Goal: Task Accomplishment & Management: Complete application form

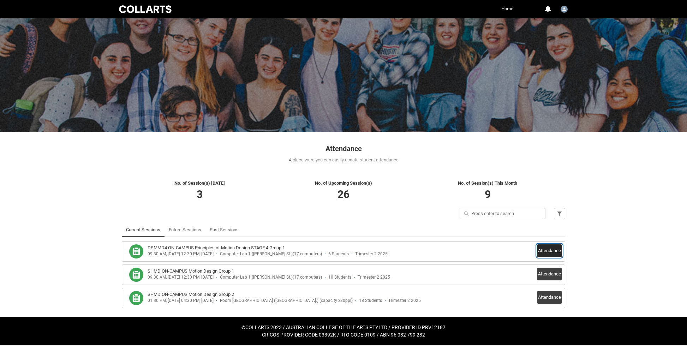
click at [539, 251] on button "Attendance" at bounding box center [549, 250] width 25 height 13
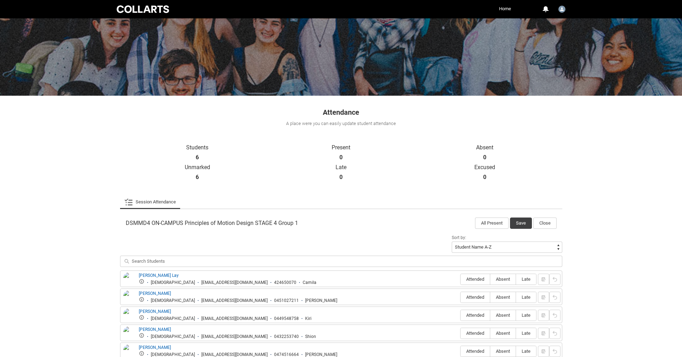
scroll to position [98, 0]
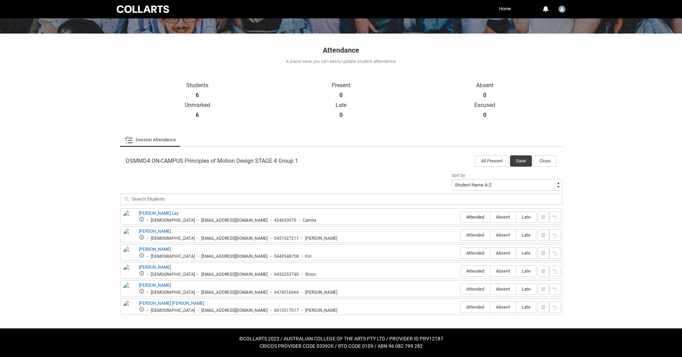
click at [462, 220] on label "Attended" at bounding box center [474, 217] width 29 height 11
click at [460, 217] on input "Attended" at bounding box center [460, 217] width 0 height 0
type lightning-radio-group "Attended"
radio input "true"
click at [509, 235] on span "Absent" at bounding box center [502, 234] width 25 height 5
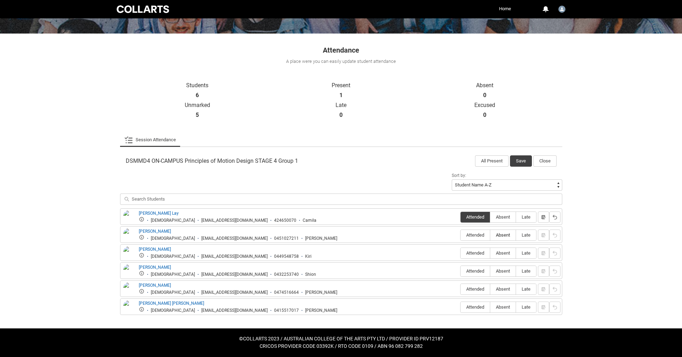
click at [490, 235] on input "Absent" at bounding box center [490, 235] width 0 height 0
type lightning-radio-group "Absent"
radio input "true"
click at [500, 255] on span "Absent" at bounding box center [502, 252] width 25 height 5
click at [490, 253] on input "Absent" at bounding box center [490, 253] width 0 height 0
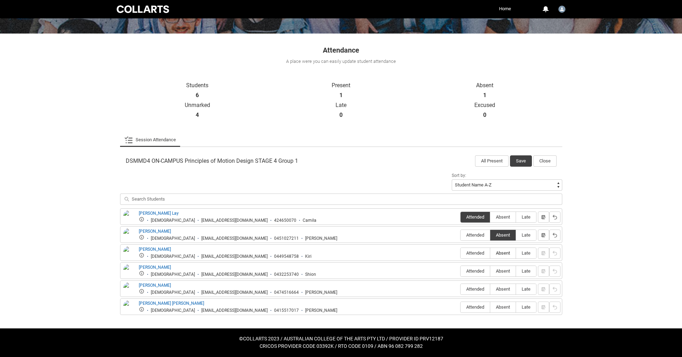
type lightning-radio-group "Absent"
radio input "true"
click at [499, 271] on span "Absent" at bounding box center [502, 270] width 25 height 5
click at [490, 271] on input "Absent" at bounding box center [490, 271] width 0 height 0
type lightning-radio-group "Absent"
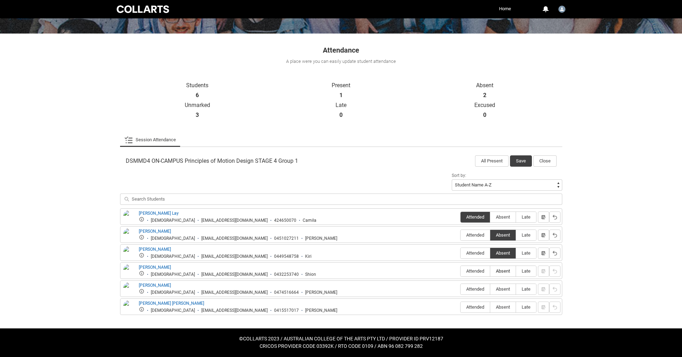
radio input "true"
click at [497, 292] on label "Absent" at bounding box center [502, 289] width 25 height 11
click at [490, 289] on input "Absent" at bounding box center [490, 289] width 0 height 0
type lightning-radio-group "Absent"
radio input "true"
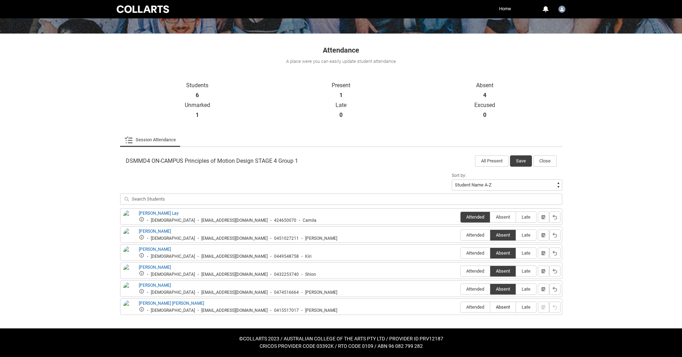
click at [502, 308] on span "Absent" at bounding box center [502, 306] width 25 height 5
click at [490, 307] on input "Absent" at bounding box center [490, 307] width 0 height 0
type lightning-radio-group "Absent"
radio input "true"
click at [516, 162] on button "Save" at bounding box center [521, 160] width 22 height 11
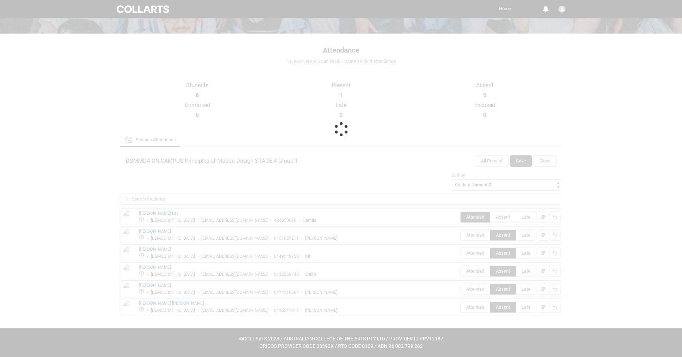
scroll to position [0, 0]
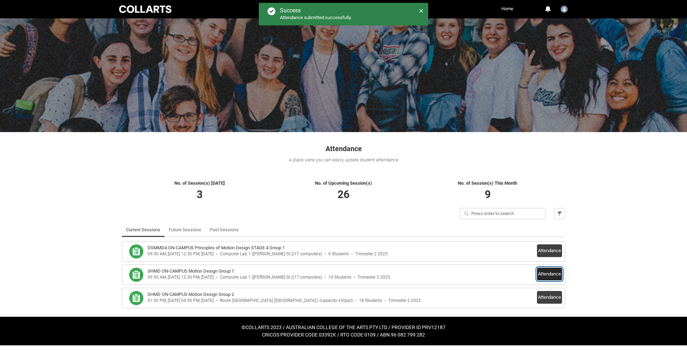
click at [557, 274] on button "Attendance" at bounding box center [549, 274] width 25 height 13
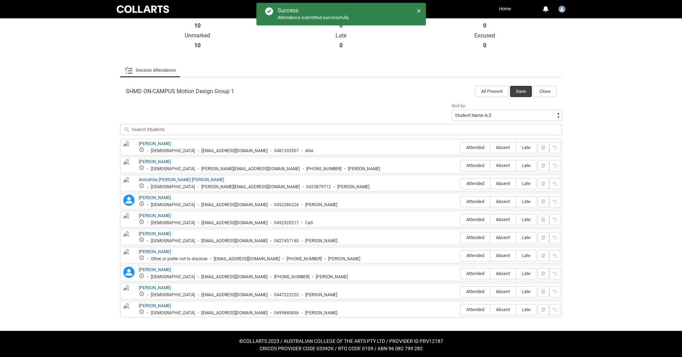
scroll to position [170, 0]
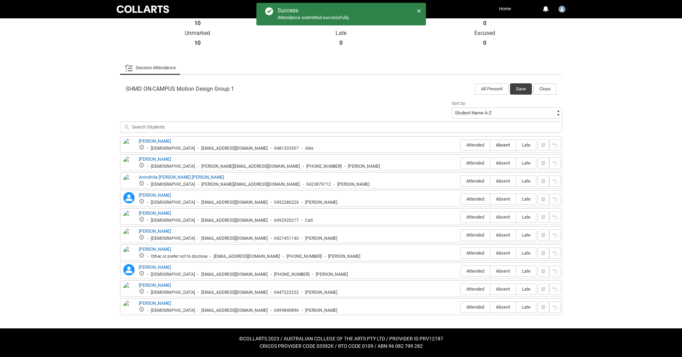
click at [506, 146] on span "Absent" at bounding box center [502, 144] width 25 height 5
click at [490, 145] on input "Absent" at bounding box center [490, 145] width 0 height 0
type lightning-radio-group "Absent"
radio input "true"
click at [509, 163] on span "Absent" at bounding box center [502, 162] width 25 height 5
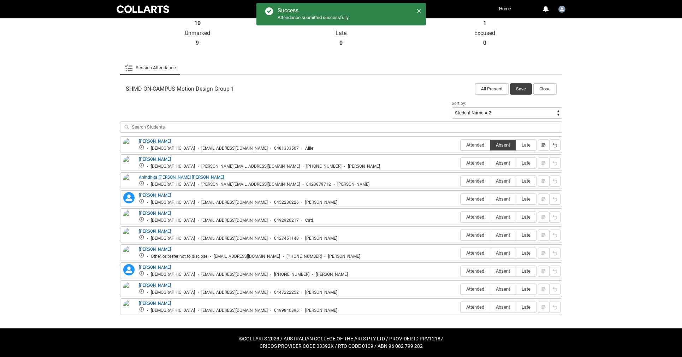
click at [490, 163] on input "Absent" at bounding box center [490, 163] width 0 height 0
type lightning-radio-group "Absent"
radio input "true"
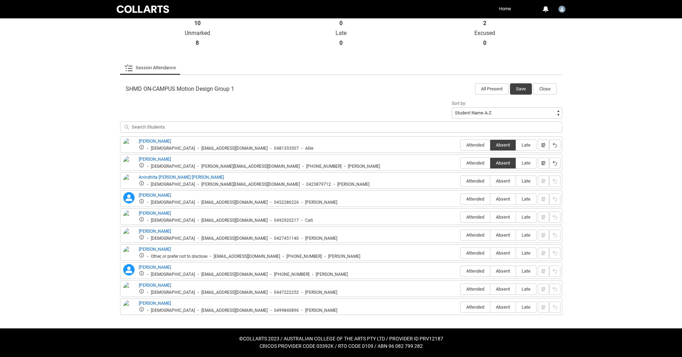
click at [458, 182] on div "Anindhita [PERSON_NAME] [PERSON_NAME] [DEMOGRAPHIC_DATA] [PERSON_NAME][EMAIL_AD…" at bounding box center [341, 180] width 438 height 13
click at [471, 184] on label "Attended" at bounding box center [474, 181] width 29 height 11
click at [460, 181] on input "Attended" at bounding box center [460, 181] width 0 height 0
type lightning-radio-group "Attended"
radio input "true"
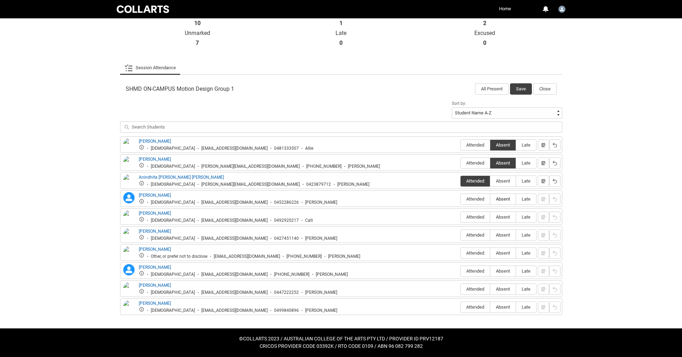
click at [502, 198] on span "Absent" at bounding box center [502, 198] width 25 height 5
click at [490, 199] on input "Absent" at bounding box center [490, 199] width 0 height 0
type lightning-radio-group "Absent"
radio input "true"
click at [499, 216] on span "Absent" at bounding box center [502, 216] width 25 height 5
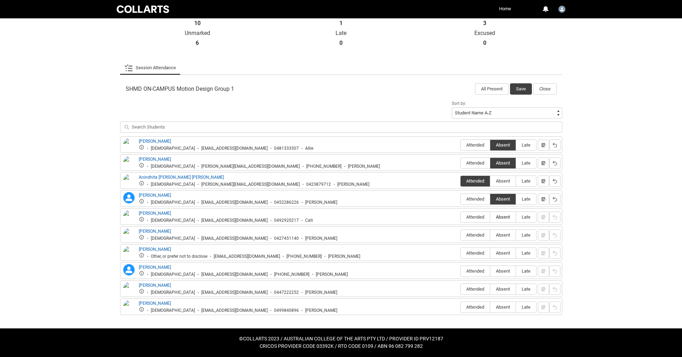
click at [490, 217] on input "Absent" at bounding box center [490, 217] width 0 height 0
type lightning-radio-group "Absent"
radio input "true"
click at [480, 234] on span "Attended" at bounding box center [474, 234] width 29 height 5
click at [460, 235] on input "Attended" at bounding box center [460, 235] width 0 height 0
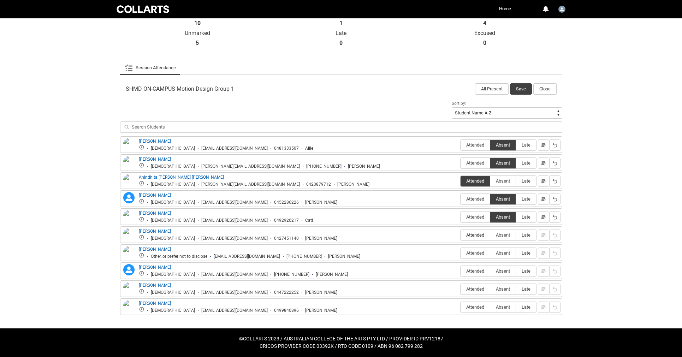
type lightning-radio-group "Attended"
radio input "true"
click at [504, 254] on span "Absent" at bounding box center [502, 252] width 25 height 5
click at [490, 253] on input "Absent" at bounding box center [490, 253] width 0 height 0
type lightning-radio-group "Absent"
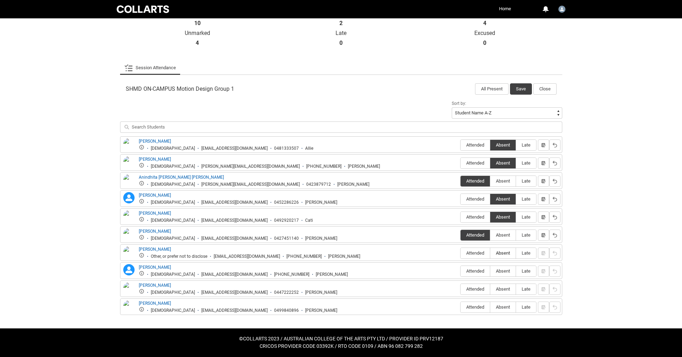
radio input "true"
click at [499, 272] on span "Absent" at bounding box center [502, 270] width 25 height 5
click at [490, 271] on input "Absent" at bounding box center [490, 271] width 0 height 0
type lightning-radio-group "Absent"
radio input "true"
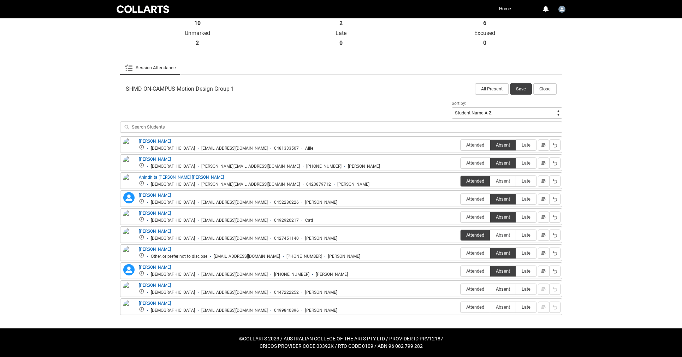
click at [496, 290] on span "Absent" at bounding box center [502, 288] width 25 height 5
click at [490, 289] on input "Absent" at bounding box center [490, 289] width 0 height 0
type lightning-radio-group "Absent"
radio input "true"
click at [472, 307] on span "Attended" at bounding box center [474, 306] width 29 height 5
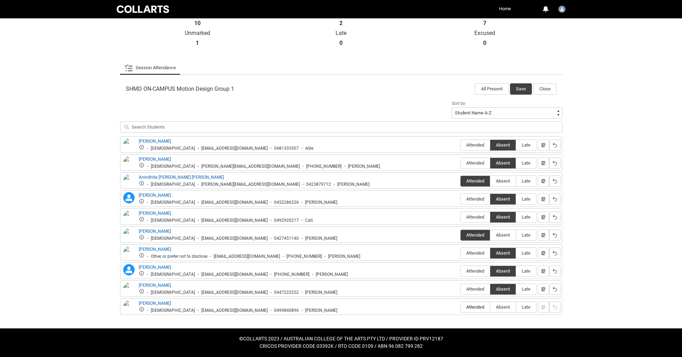
click at [460, 307] on input "Attended" at bounding box center [460, 307] width 0 height 0
type lightning-radio-group "Attended"
radio input "true"
click at [517, 84] on button "Save" at bounding box center [521, 88] width 22 height 11
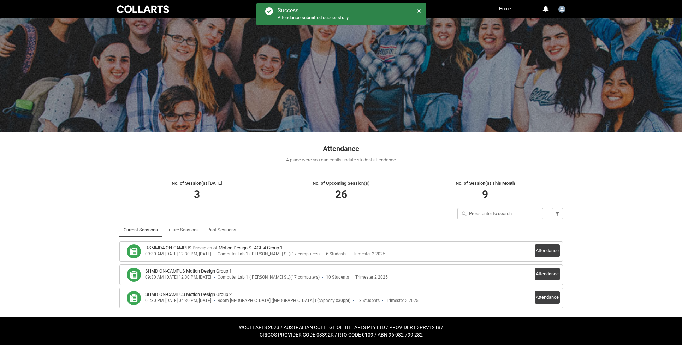
scroll to position [0, 0]
click at [548, 297] on button "Attendance" at bounding box center [549, 297] width 25 height 13
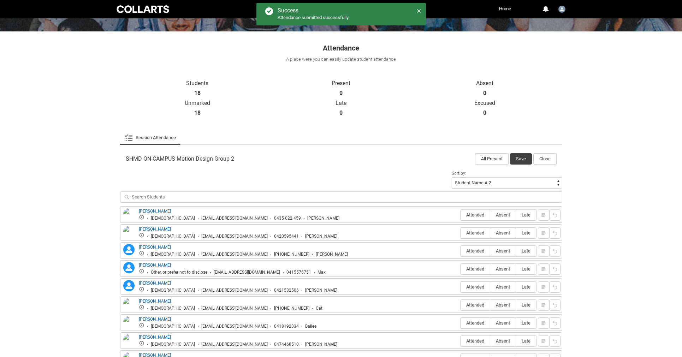
scroll to position [113, 0]
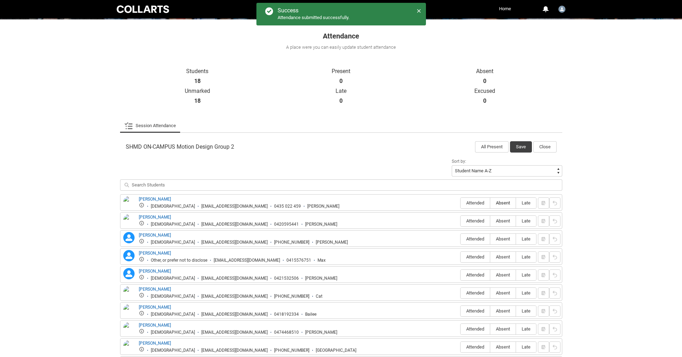
click at [507, 205] on span "Absent" at bounding box center [502, 202] width 25 height 5
click at [490, 203] on input "Absent" at bounding box center [490, 203] width 0 height 0
type lightning-radio-group "Absent"
radio input "true"
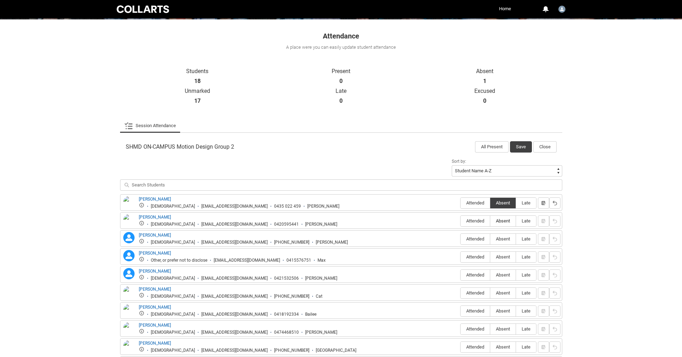
click at [506, 222] on span "Absent" at bounding box center [502, 220] width 25 height 5
click at [490, 221] on input "Absent" at bounding box center [490, 221] width 0 height 0
type lightning-radio-group "Absent"
radio input "true"
click at [511, 242] on label "Absent" at bounding box center [502, 239] width 25 height 11
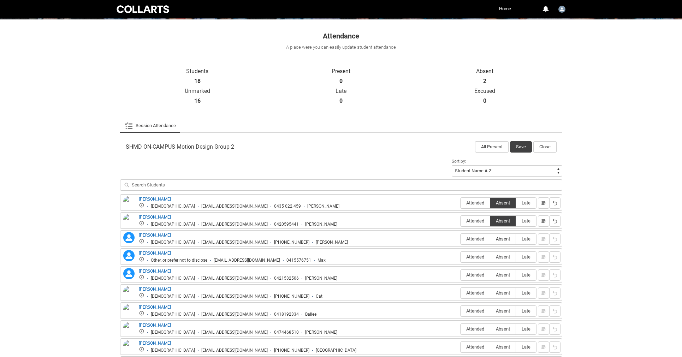
click at [490, 239] on input "Absent" at bounding box center [490, 239] width 0 height 0
type lightning-radio-group "Absent"
radio input "true"
click at [484, 259] on span "Attended" at bounding box center [474, 256] width 29 height 5
click at [460, 257] on input "Attended" at bounding box center [460, 257] width 0 height 0
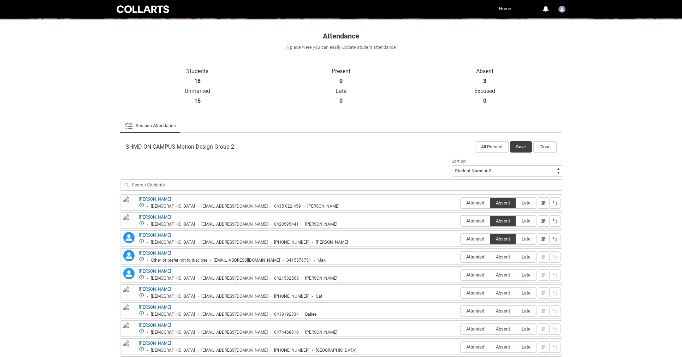
type lightning-radio-group "Attended"
radio input "true"
click at [504, 277] on span "Absent" at bounding box center [502, 274] width 25 height 5
click at [490, 275] on input "Absent" at bounding box center [490, 275] width 0 height 0
type lightning-radio-group "Absent"
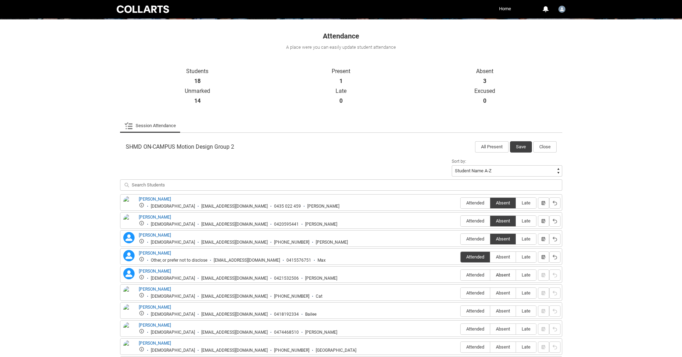
radio input "true"
click at [500, 293] on span "Absent" at bounding box center [502, 292] width 25 height 5
click at [490, 293] on input "Absent" at bounding box center [490, 293] width 0 height 0
type lightning-radio-group "Absent"
radio input "true"
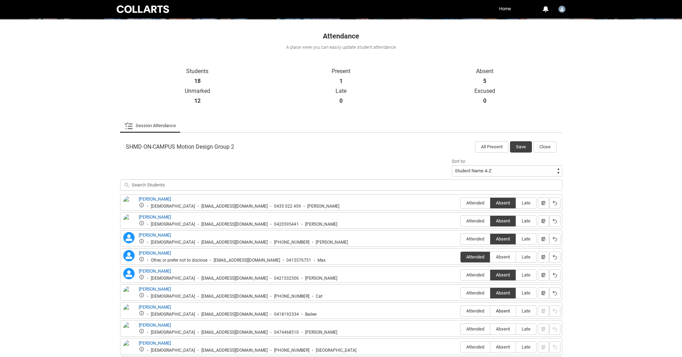
click at [497, 312] on span "Absent" at bounding box center [502, 310] width 25 height 5
click at [490, 311] on input "Absent" at bounding box center [490, 311] width 0 height 0
type lightning-radio-group "Absent"
radio input "true"
click at [483, 327] on span "Attended" at bounding box center [474, 328] width 29 height 5
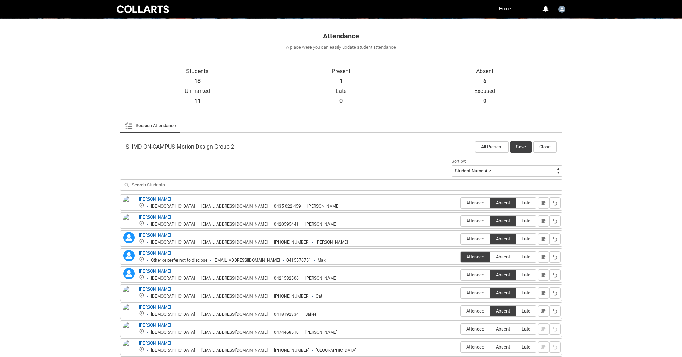
click at [460, 329] on input "Attended" at bounding box center [460, 329] width 0 height 0
type lightning-radio-group "Attended"
radio input "true"
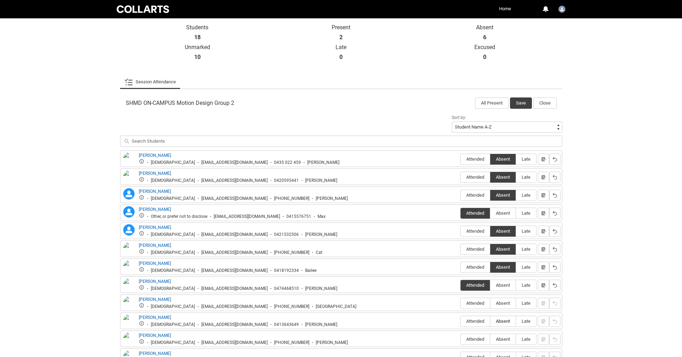
scroll to position [175, 0]
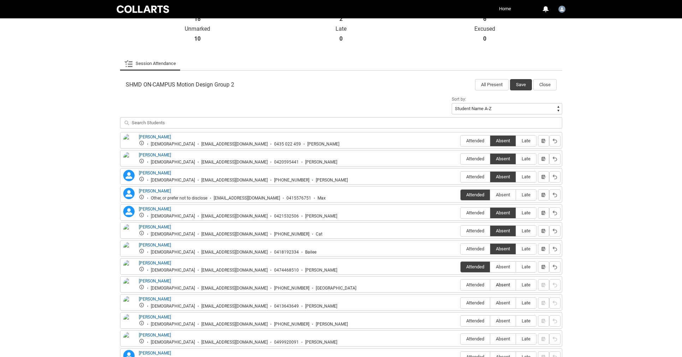
click at [510, 289] on label "Absent" at bounding box center [502, 285] width 25 height 11
click at [490, 285] on input "Absent" at bounding box center [490, 284] width 0 height 0
type lightning-radio-group "Absent"
radio input "true"
click at [478, 305] on span "Attended" at bounding box center [474, 302] width 29 height 5
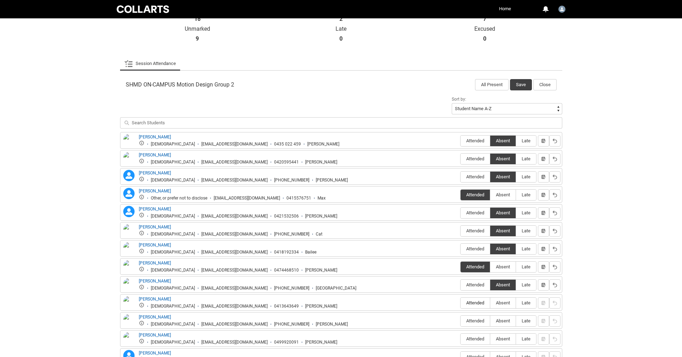
click at [460, 303] on input "Attended" at bounding box center [460, 302] width 0 height 0
type lightning-radio-group "Attended"
radio input "true"
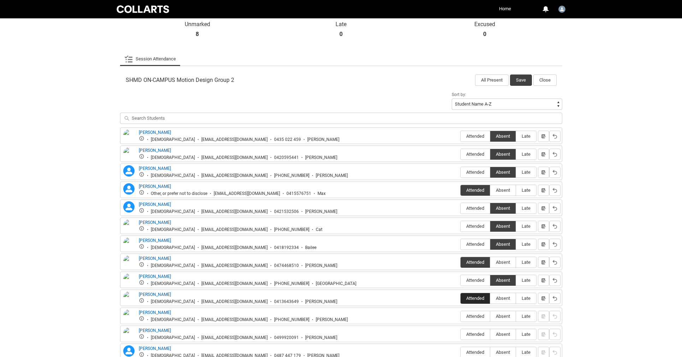
scroll to position [187, 0]
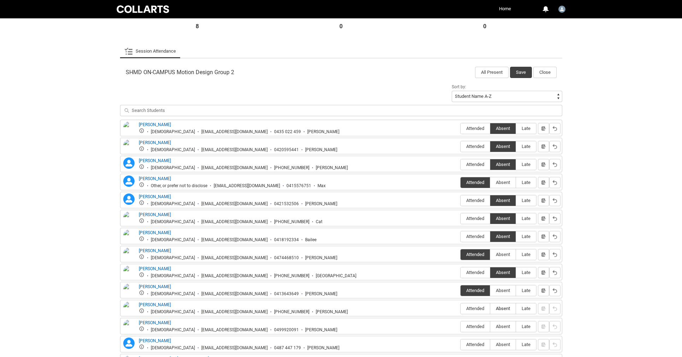
click at [499, 310] on span "Absent" at bounding box center [502, 308] width 25 height 5
click at [490, 308] on input "Absent" at bounding box center [490, 308] width 0 height 0
type lightning-radio-group "Absent"
radio input "true"
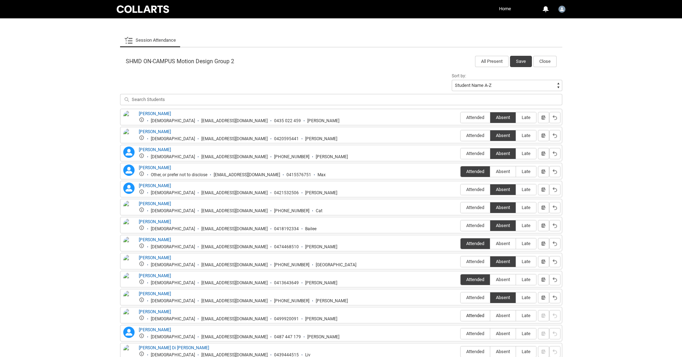
click at [478, 315] on span "Attended" at bounding box center [474, 315] width 29 height 5
click at [460, 315] on input "Attended" at bounding box center [460, 315] width 0 height 0
type lightning-radio-group "Attended"
radio input "true"
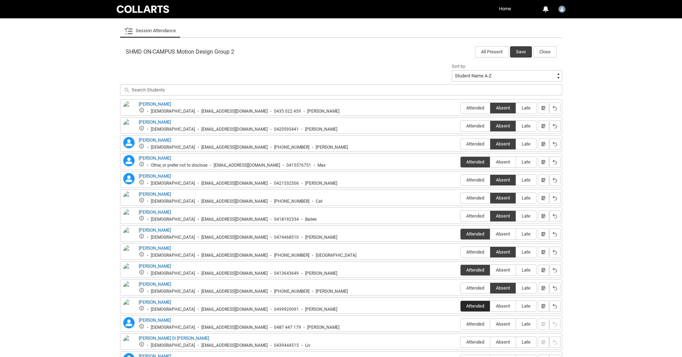
scroll to position [251, 0]
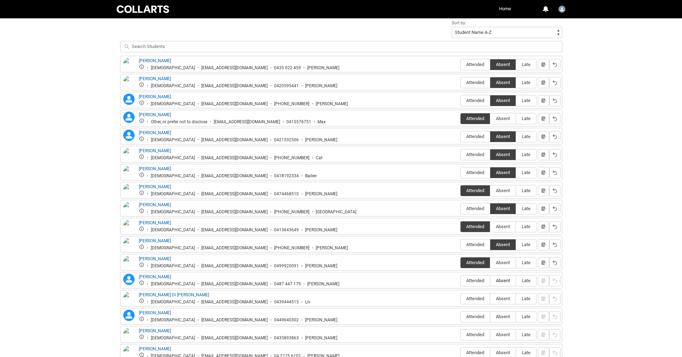
click at [500, 284] on label "Absent" at bounding box center [502, 280] width 25 height 11
click at [490, 281] on input "Absent" at bounding box center [490, 280] width 0 height 0
type lightning-radio-group "Absent"
radio input "true"
click at [499, 296] on span "Absent" at bounding box center [502, 298] width 25 height 5
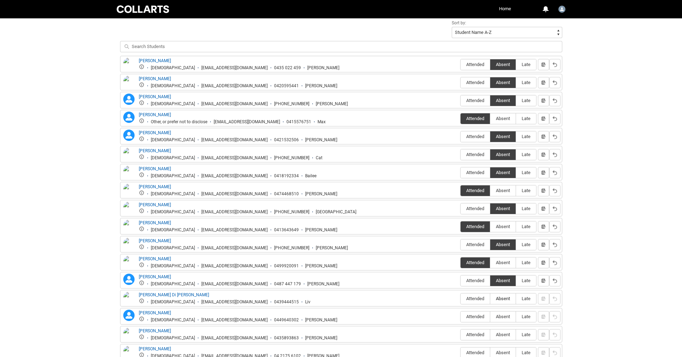
click at [490, 298] on input "Absent" at bounding box center [490, 298] width 0 height 0
type lightning-radio-group "Absent"
radio input "true"
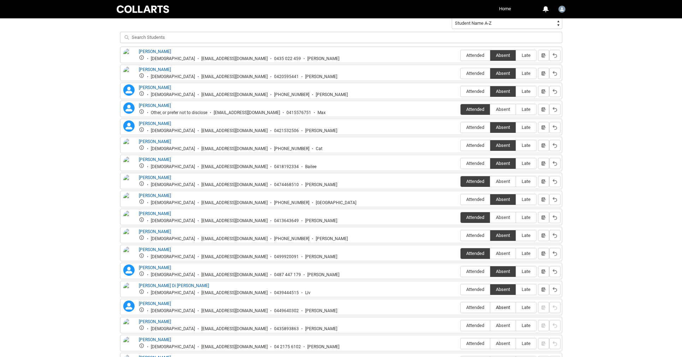
scroll to position [260, 0]
click at [476, 310] on span "Attended" at bounding box center [474, 307] width 29 height 5
click at [460, 307] on input "Attended" at bounding box center [460, 307] width 0 height 0
type lightning-radio-group "Attended"
radio input "true"
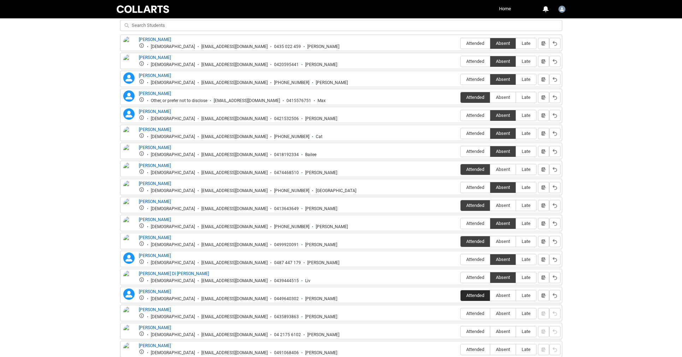
scroll to position [272, 0]
click at [503, 315] on span "Absent" at bounding box center [502, 312] width 25 height 5
click at [490, 313] on input "Absent" at bounding box center [490, 313] width 0 height 0
type lightning-radio-group "Absent"
radio input "true"
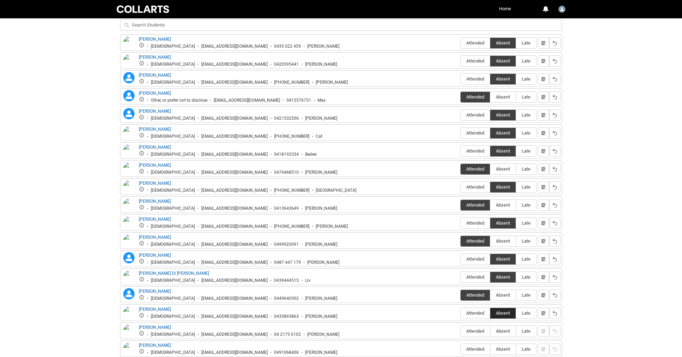
scroll to position [314, 0]
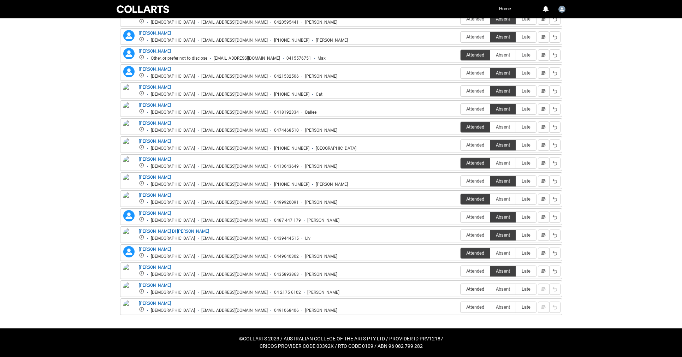
click at [471, 288] on span "Attended" at bounding box center [474, 288] width 29 height 5
click at [460, 289] on input "Attended" at bounding box center [460, 289] width 0 height 0
type lightning-radio-group "Attended"
radio input "true"
click at [478, 310] on label "Attended" at bounding box center [474, 307] width 29 height 11
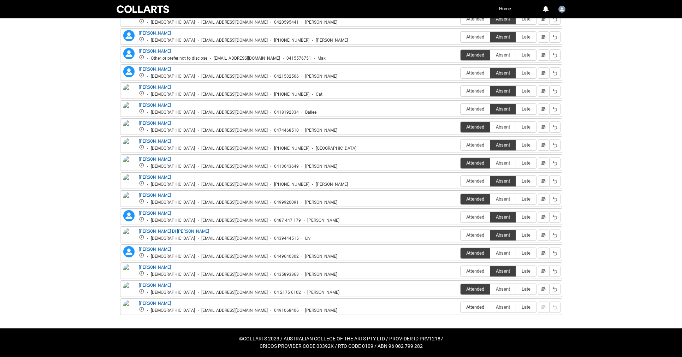
click at [460, 307] on input "Attended" at bounding box center [460, 307] width 0 height 0
type lightning-radio-group "Attended"
radio input "true"
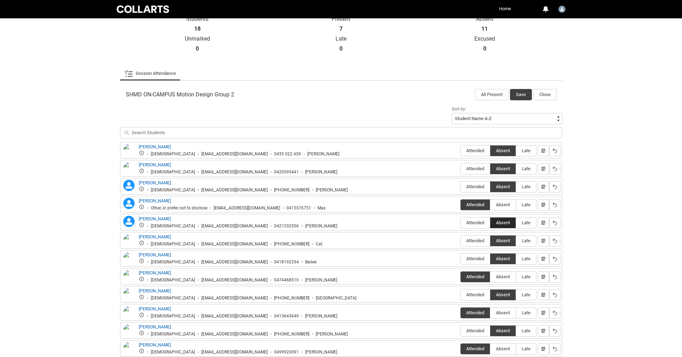
scroll to position [101, 0]
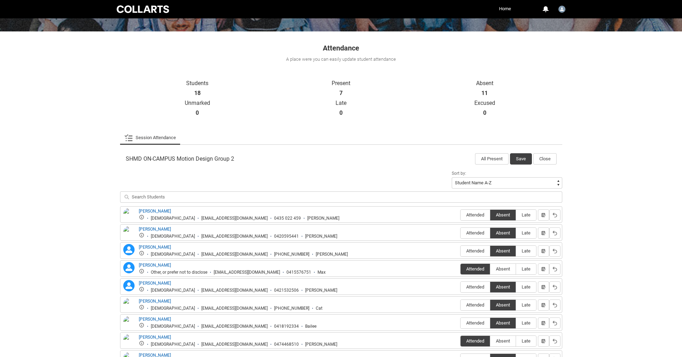
click at [519, 151] on div "SHMD ON-CAMPUS Motion Design Group 2 All Present Save Close" at bounding box center [341, 157] width 442 height 16
click at [521, 157] on button "Save" at bounding box center [521, 158] width 22 height 11
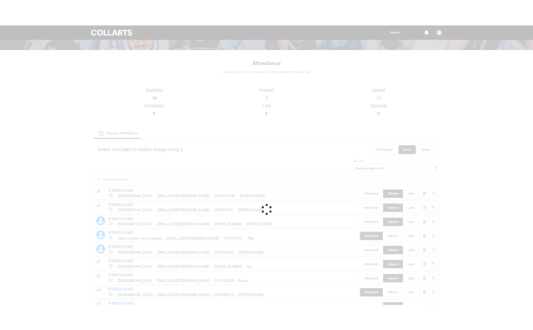
scroll to position [0, 0]
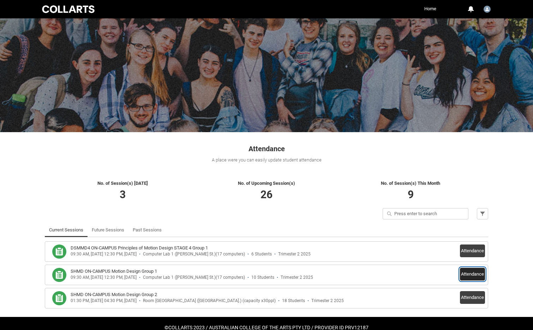
click at [463, 278] on button "Attendance" at bounding box center [472, 274] width 25 height 13
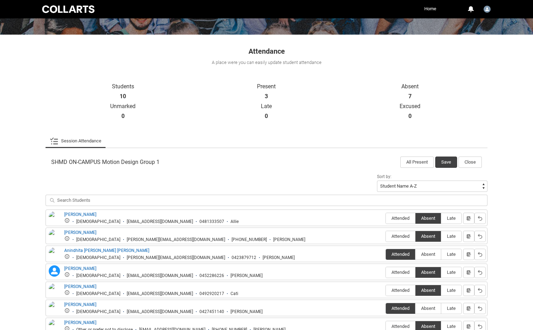
scroll to position [198, 0]
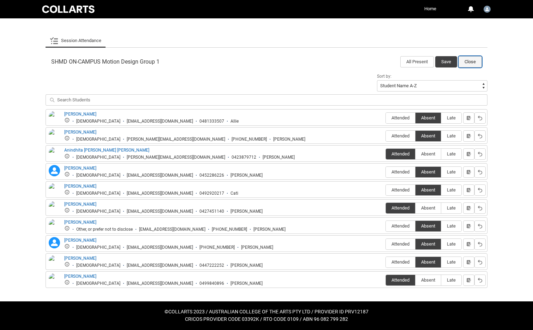
click at [467, 64] on button "Close" at bounding box center [469, 61] width 23 height 11
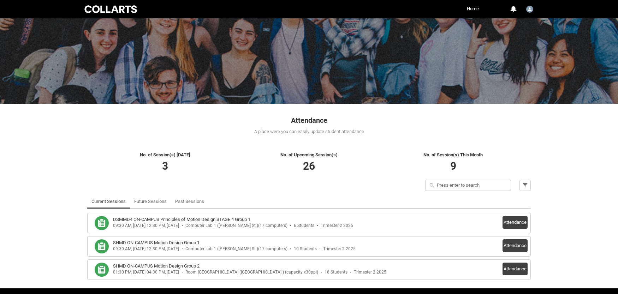
scroll to position [51, 0]
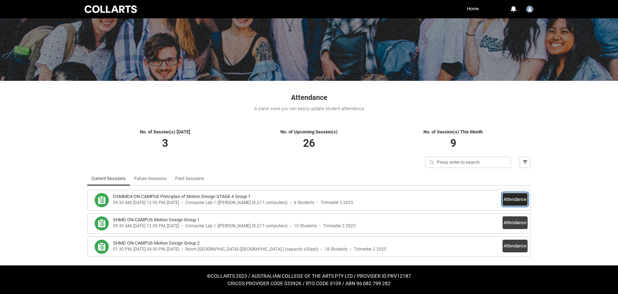
click at [512, 198] on button "Attendance" at bounding box center [514, 199] width 25 height 13
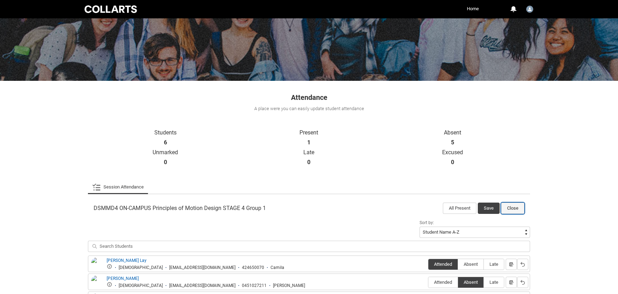
click at [506, 203] on button "Close" at bounding box center [512, 208] width 23 height 11
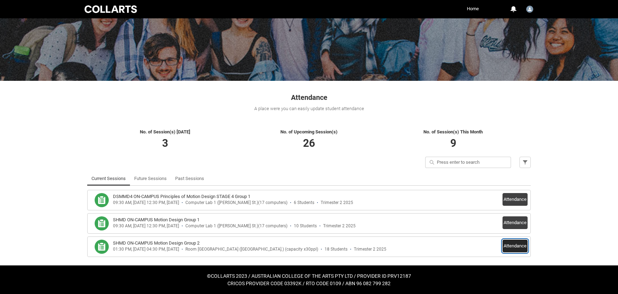
click at [516, 247] on button "Attendance" at bounding box center [514, 246] width 25 height 13
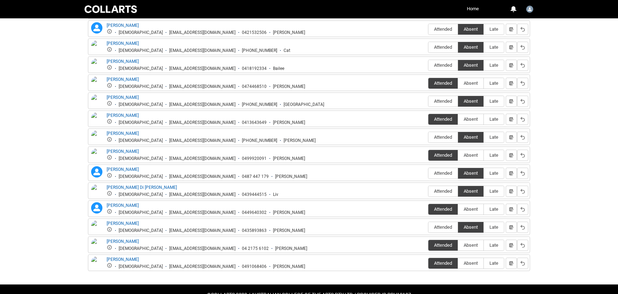
scroll to position [377, 0]
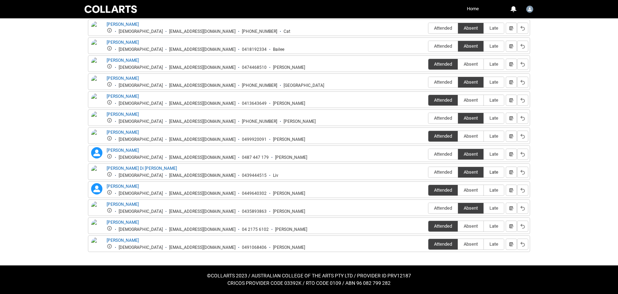
click at [495, 175] on span "Late" at bounding box center [494, 171] width 20 height 5
click at [484, 172] on input "Late" at bounding box center [483, 172] width 0 height 0
type lightning-radio-group "Late"
radio input "true"
click at [486, 119] on span "Late" at bounding box center [494, 117] width 20 height 5
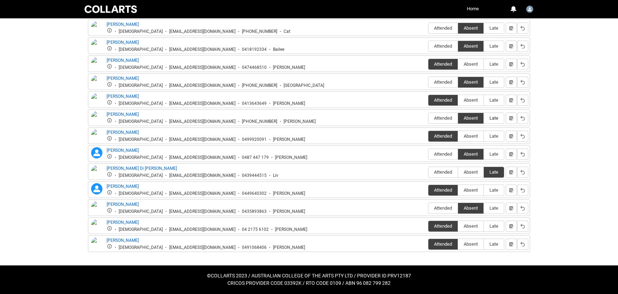
click at [484, 118] on input "Late" at bounding box center [483, 118] width 0 height 0
type lightning-radio-group "Late"
radio input "true"
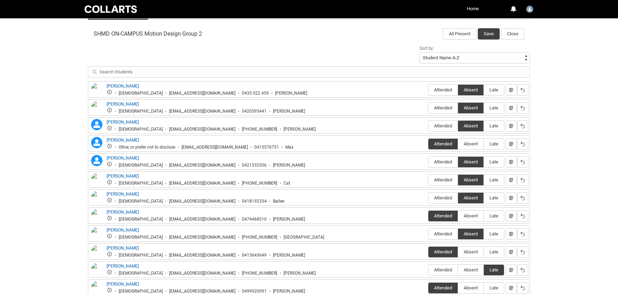
scroll to position [218, 0]
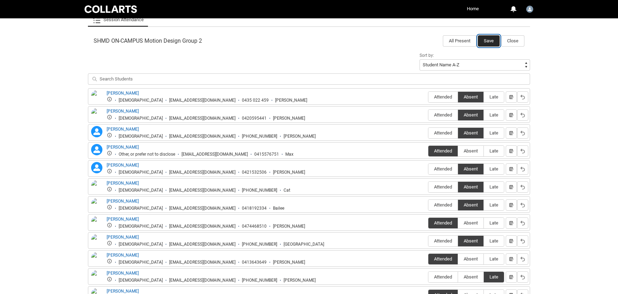
click at [488, 42] on button "Save" at bounding box center [489, 40] width 22 height 11
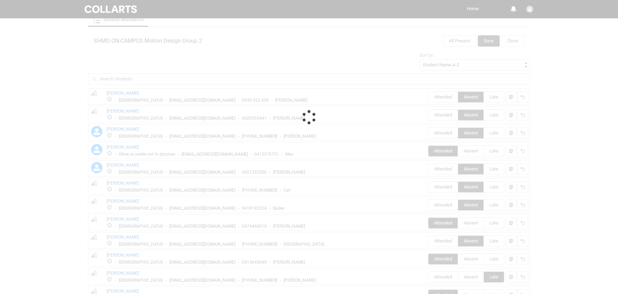
scroll to position [51, 0]
